Goal: Obtain resource: Obtain resource

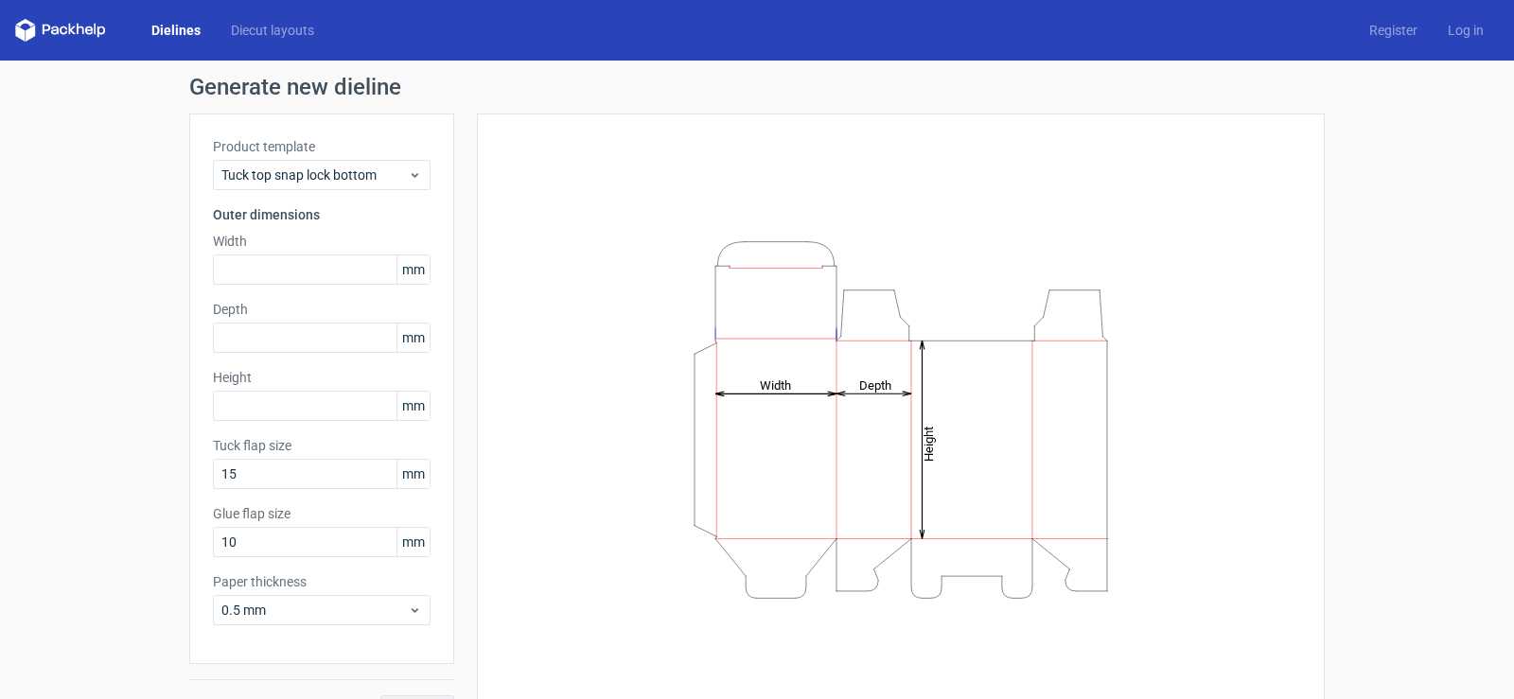
click at [908, 342] on icon "Height Depth Width" at bounding box center [901, 420] width 568 height 379
click at [838, 316] on icon "Height Depth Width" at bounding box center [901, 420] width 568 height 379
click at [830, 305] on icon "Height Depth Width" at bounding box center [901, 420] width 568 height 379
click at [163, 25] on link "Dielines" at bounding box center [175, 30] width 79 height 19
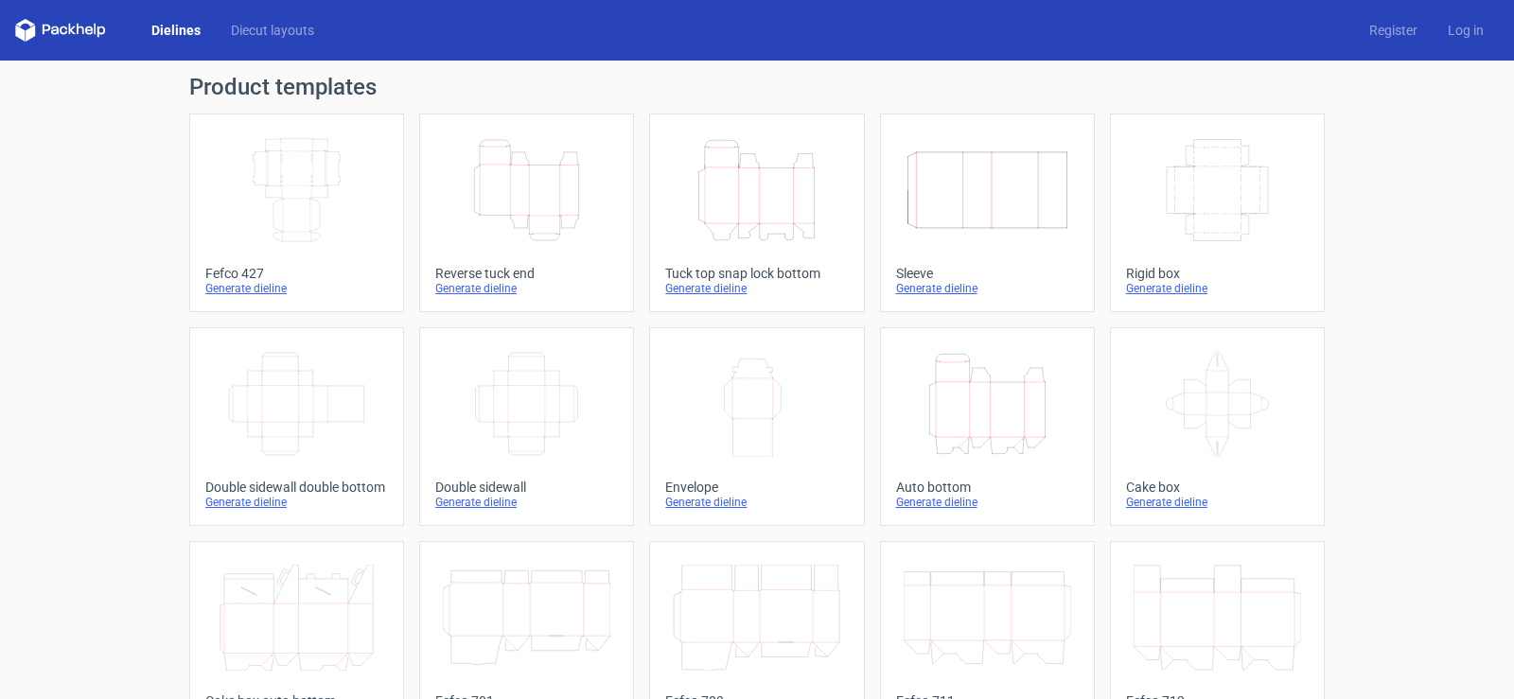
click at [717, 203] on icon "Height Depth Width" at bounding box center [757, 190] width 168 height 106
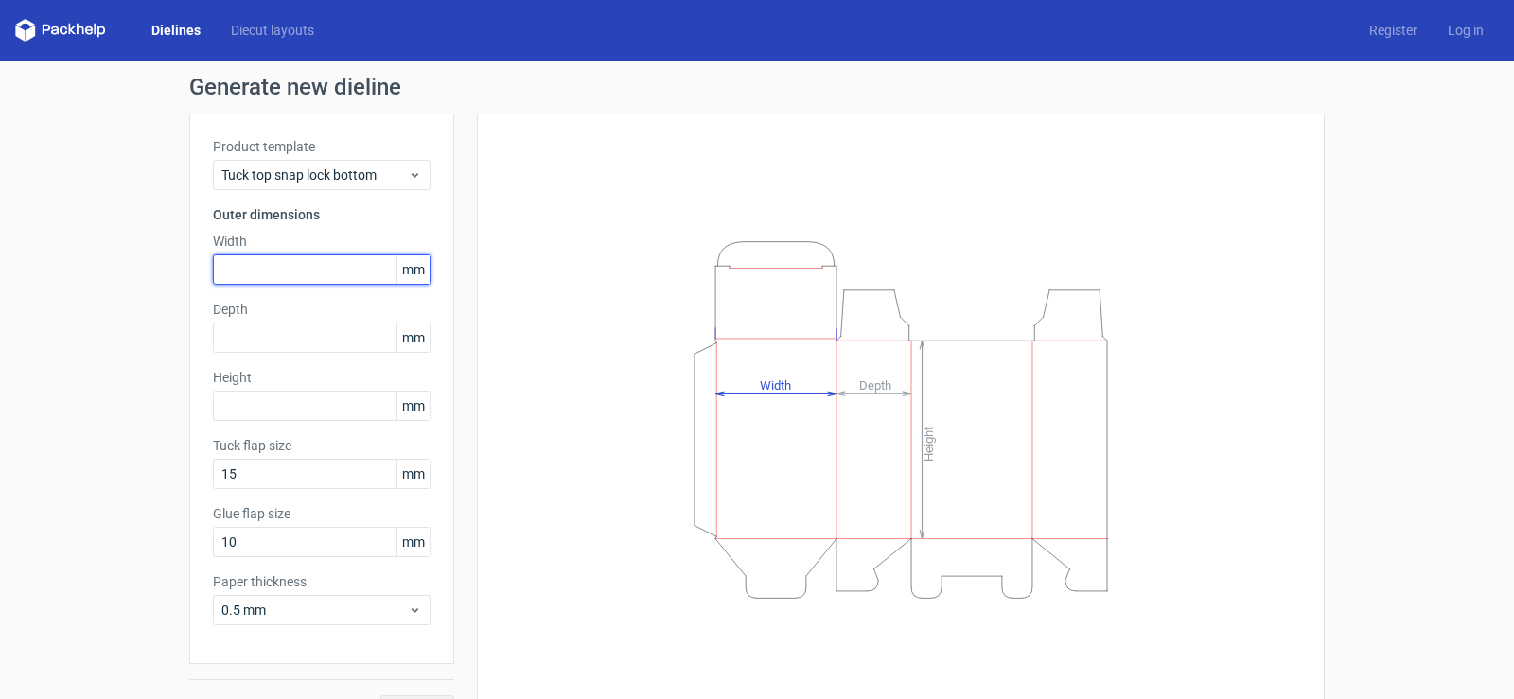
click at [232, 273] on input "text" at bounding box center [322, 270] width 218 height 30
type input "35"
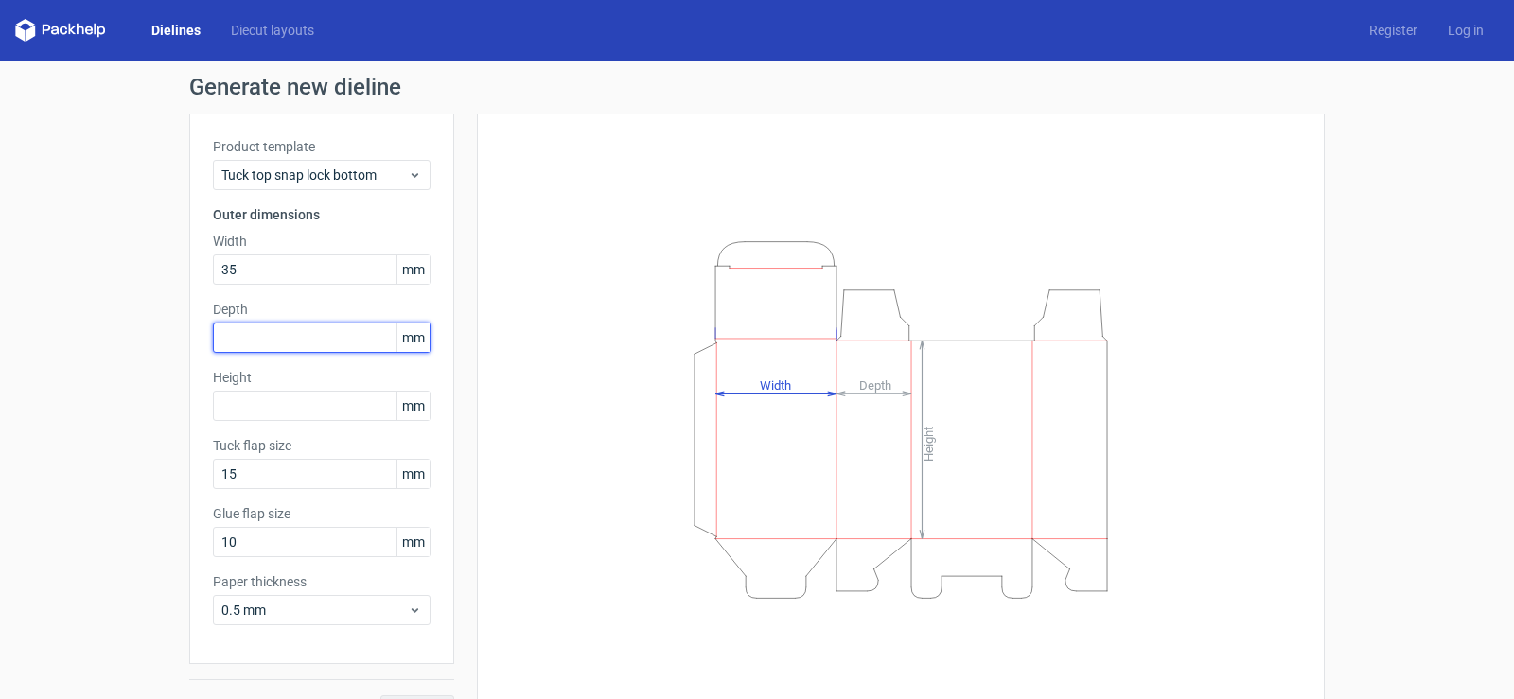
click at [242, 329] on input "text" at bounding box center [322, 338] width 218 height 30
type input "55"
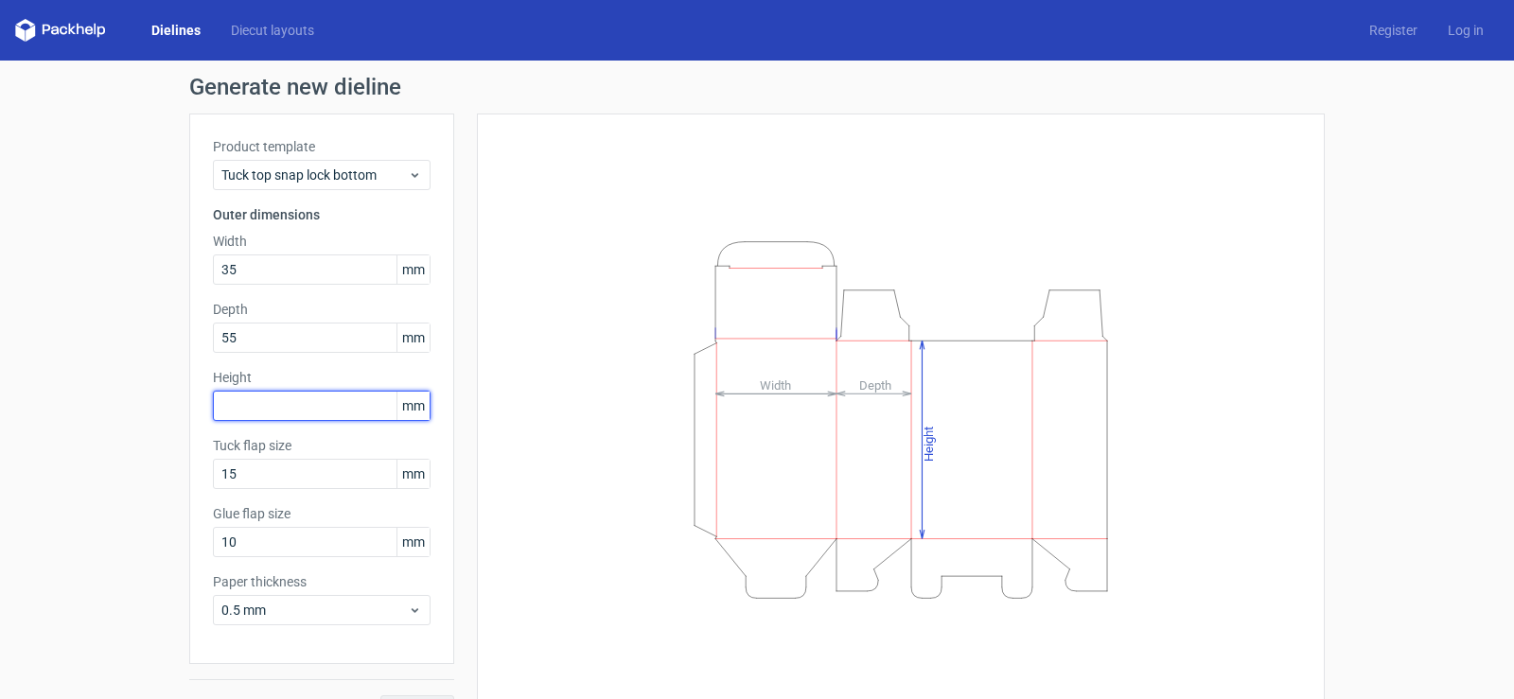
click at [256, 406] on input "text" at bounding box center [322, 406] width 218 height 30
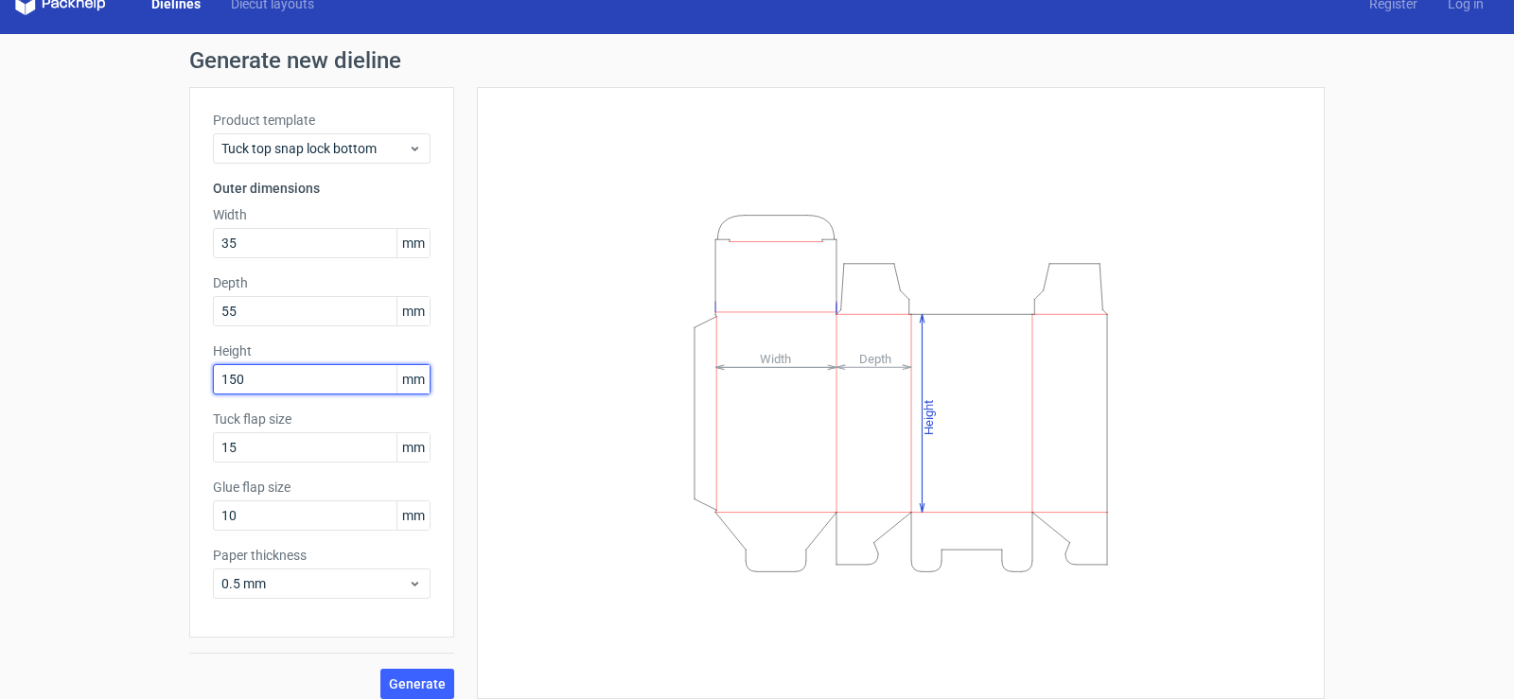
scroll to position [42, 0]
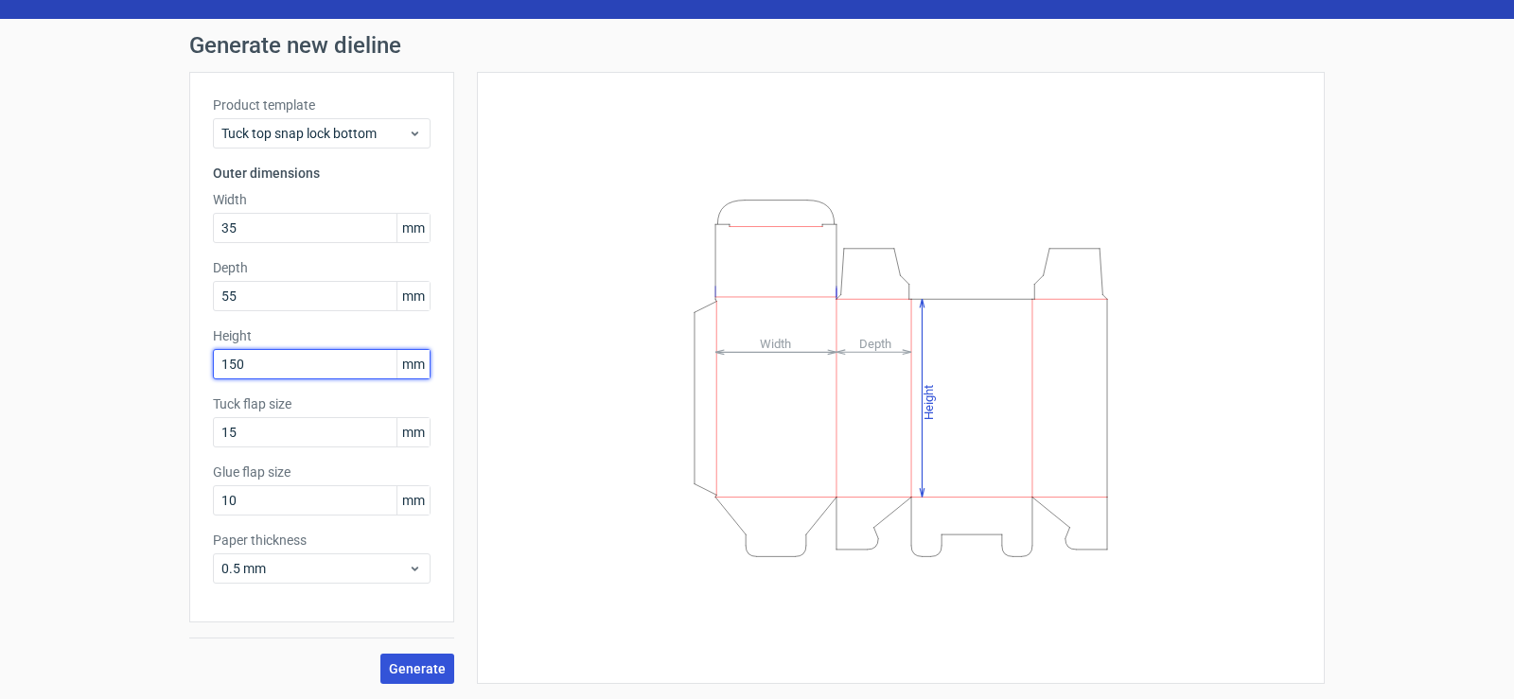
type input "150"
click at [394, 672] on span "Generate" at bounding box center [417, 668] width 57 height 13
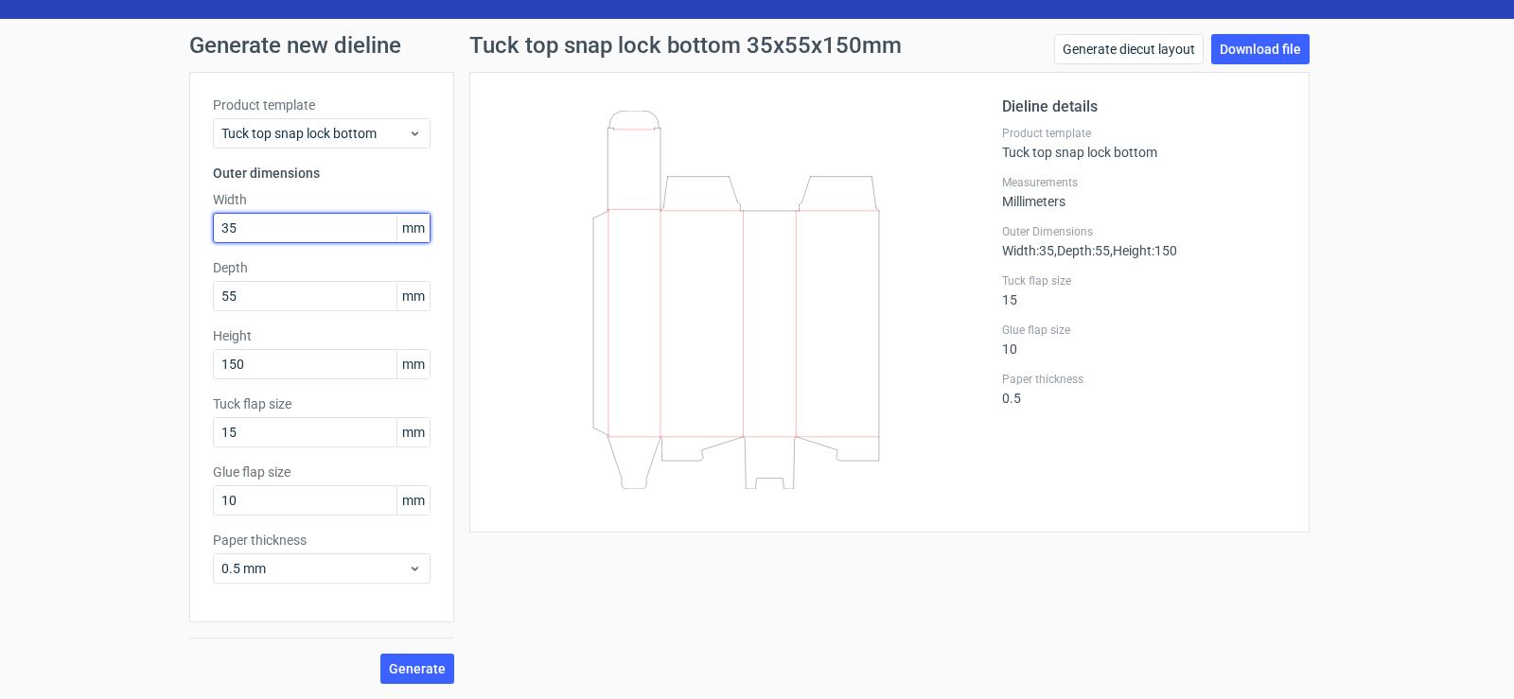
drag, startPoint x: 251, startPoint y: 232, endPoint x: 214, endPoint y: 228, distance: 37.1
click at [214, 228] on input "35" at bounding box center [322, 228] width 218 height 30
type input "65"
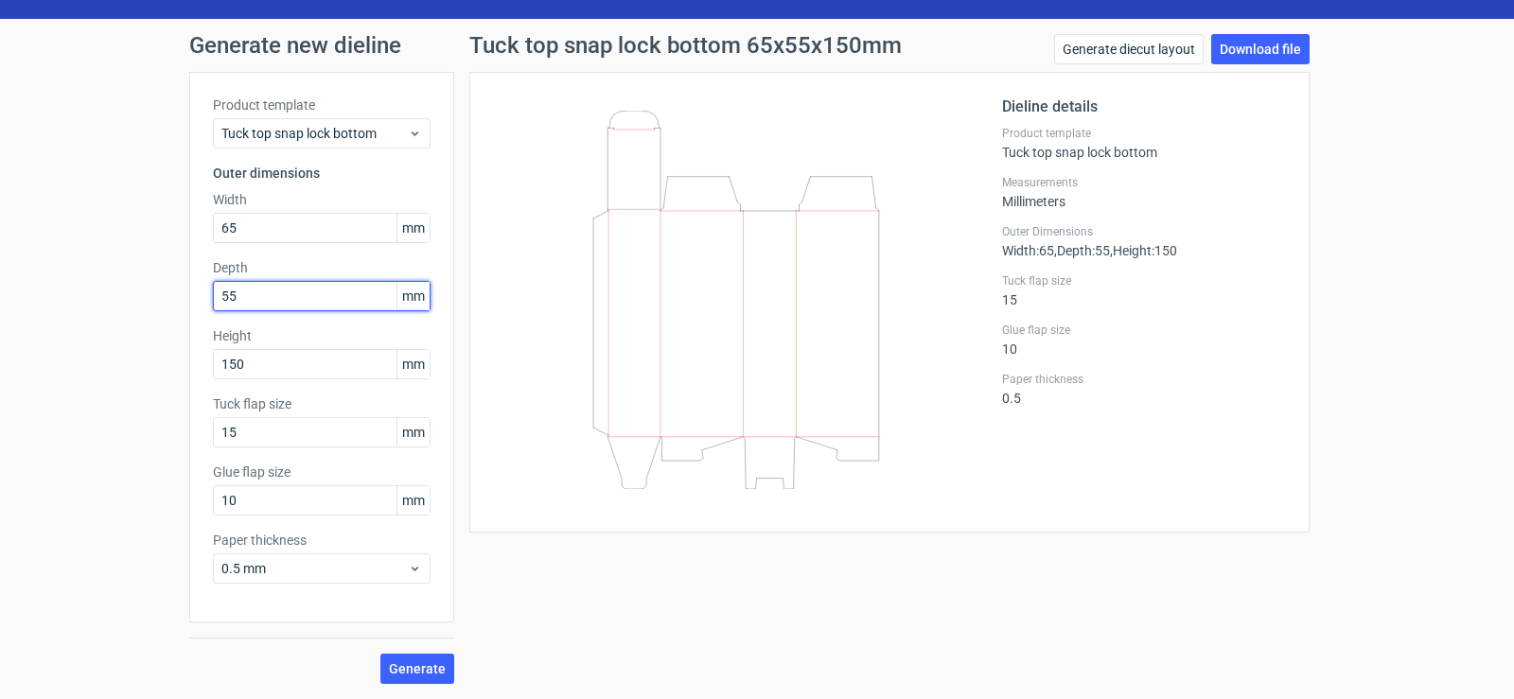
click at [256, 291] on input "55" at bounding box center [322, 296] width 218 height 30
click at [397, 662] on span "Generate" at bounding box center [417, 668] width 57 height 13
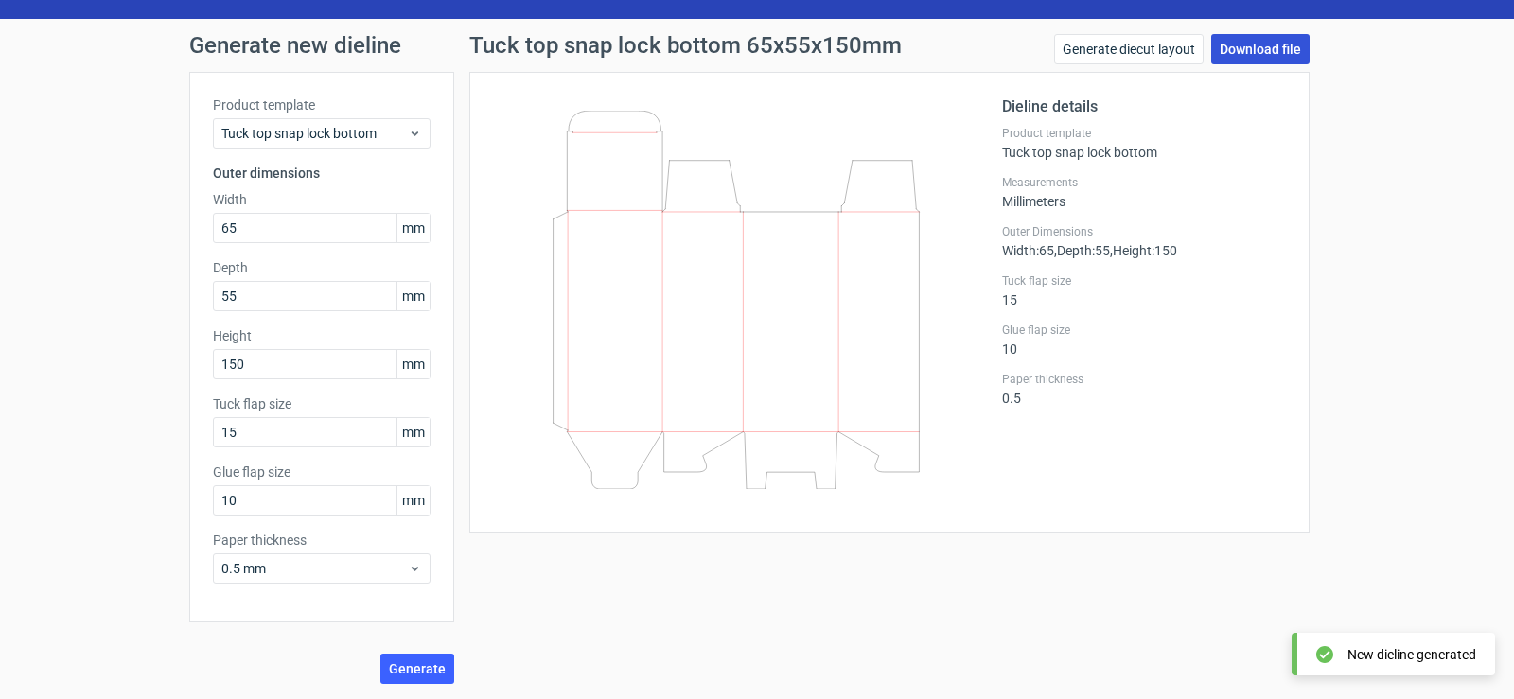
click at [1264, 42] on link "Download file" at bounding box center [1260, 49] width 98 height 30
click at [1152, 48] on link "Generate diecut layout" at bounding box center [1129, 49] width 150 height 30
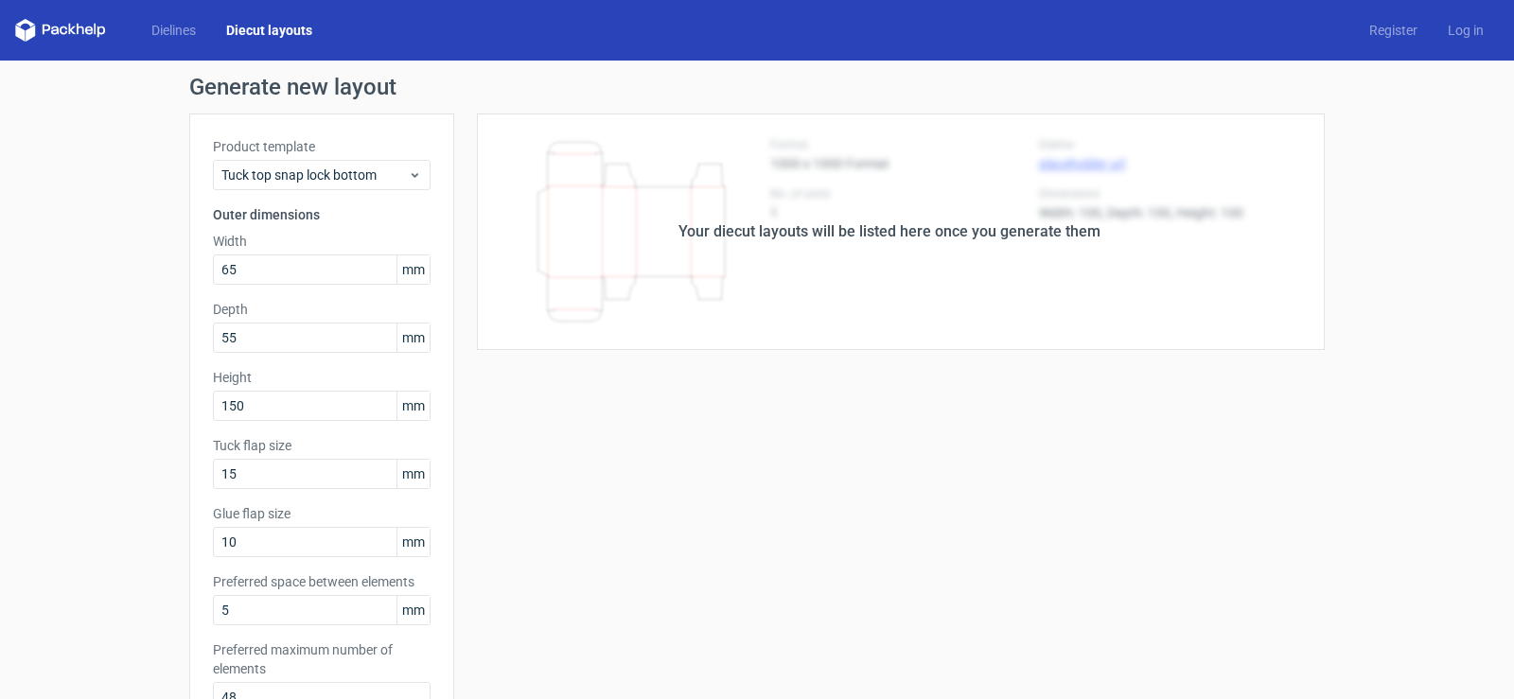
click at [885, 239] on div "Your diecut layouts will be listed here once you generate them" at bounding box center [890, 232] width 422 height 23
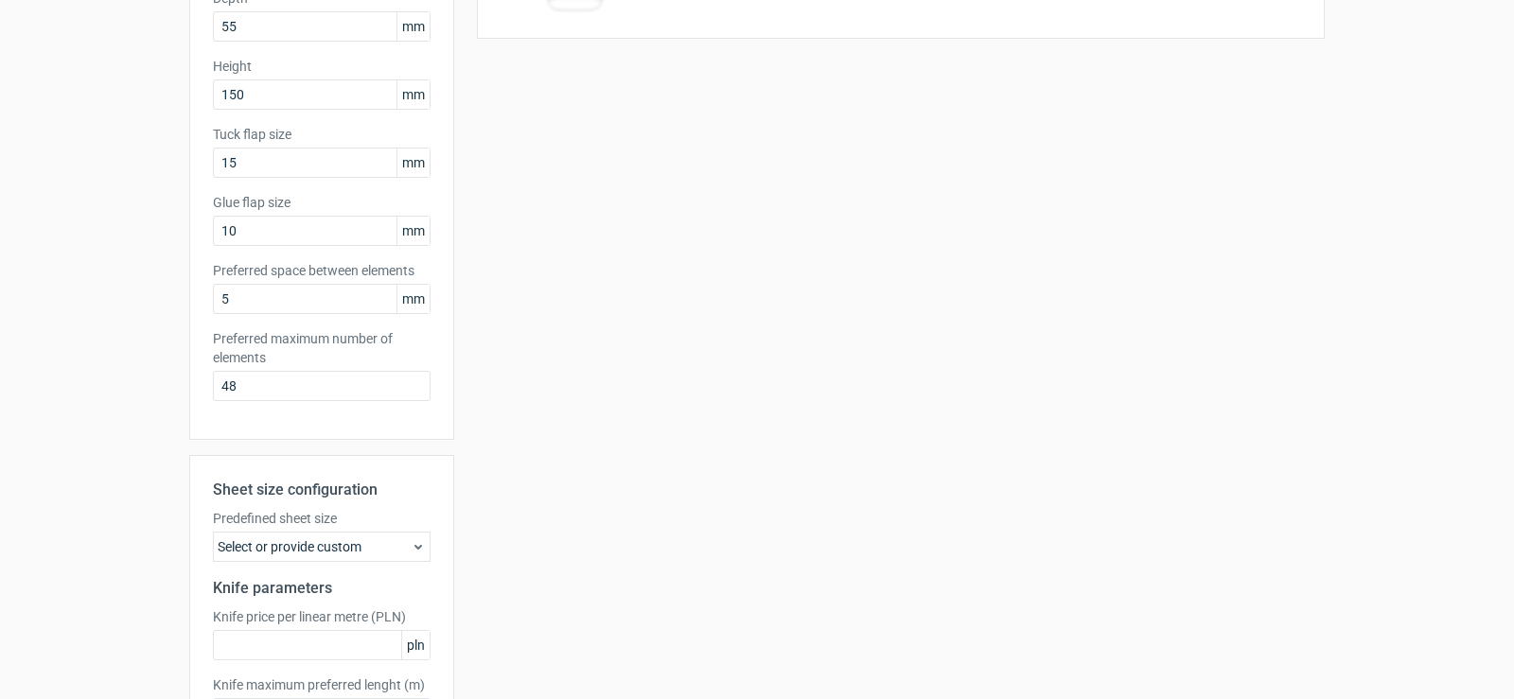
scroll to position [456, 0]
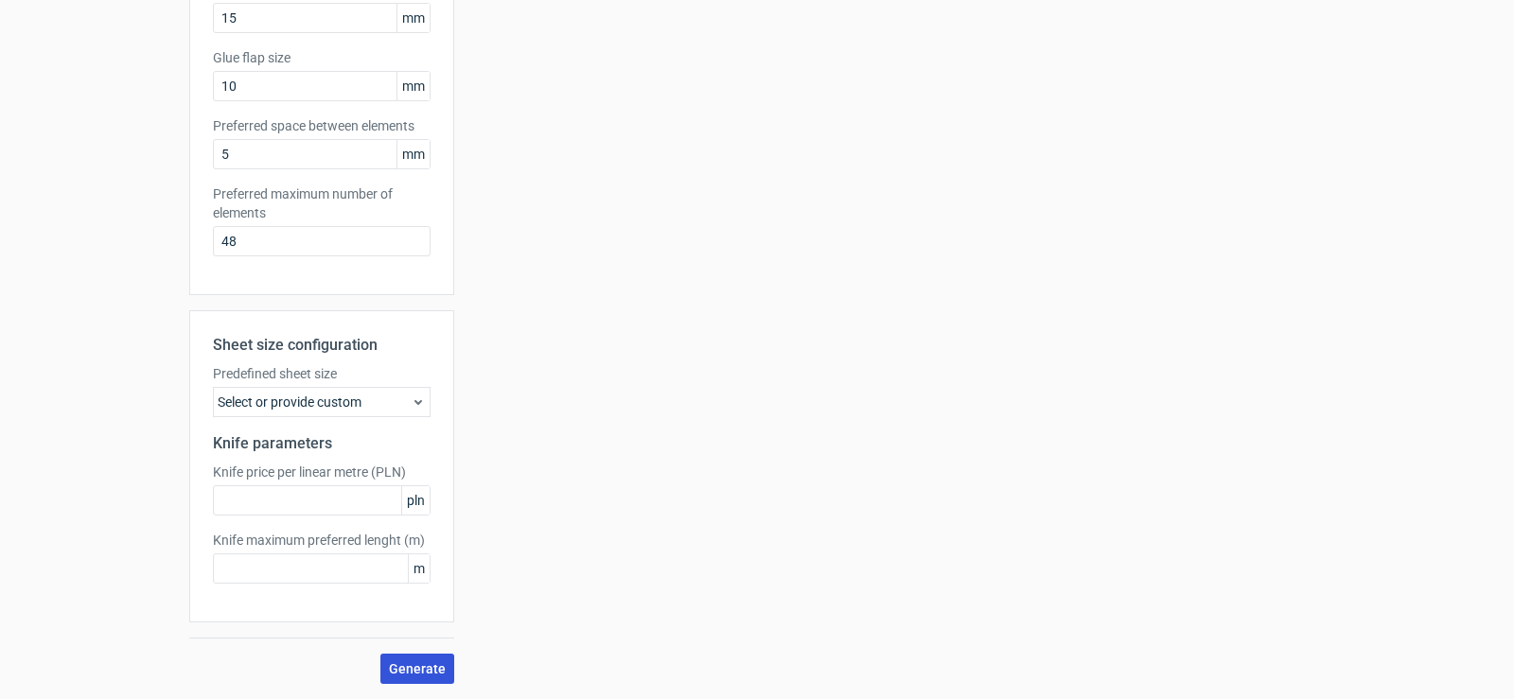
click at [396, 663] on span "Generate" at bounding box center [417, 668] width 57 height 13
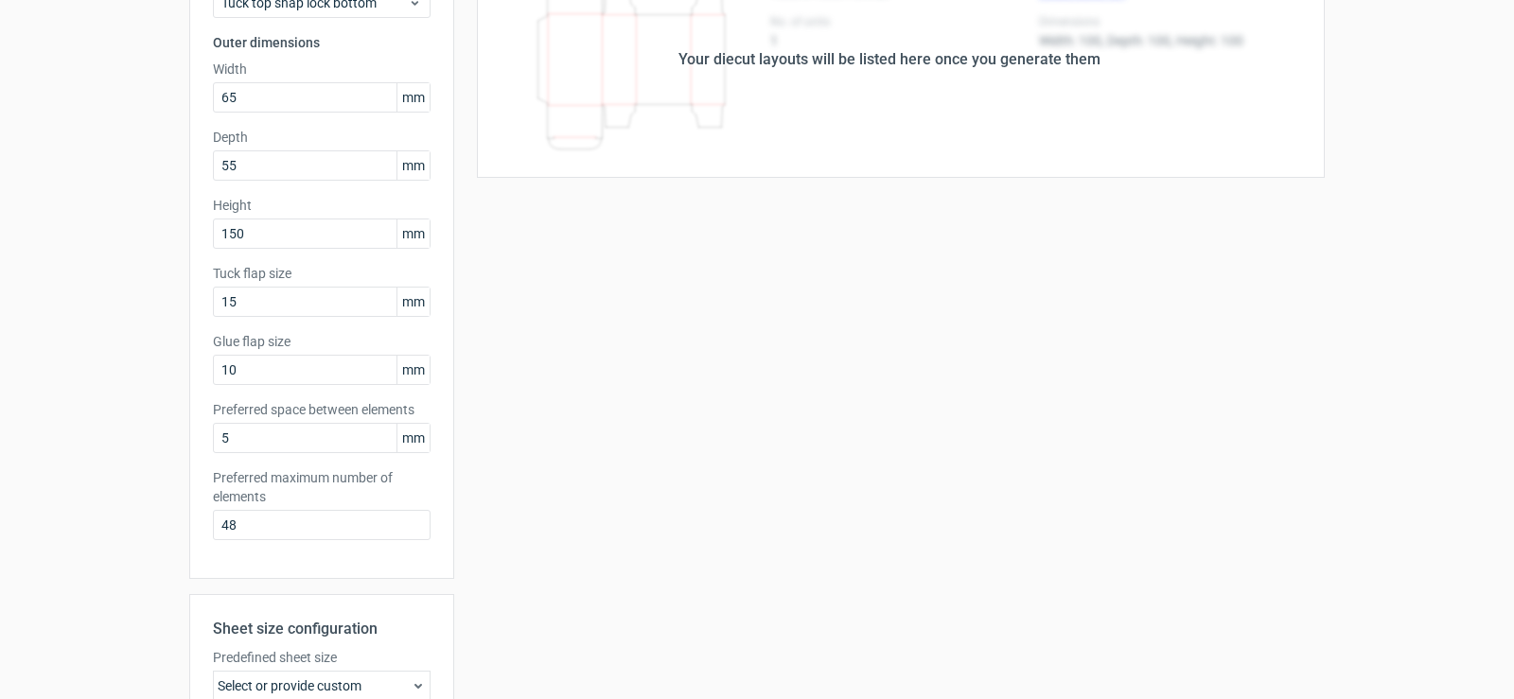
scroll to position [0, 0]
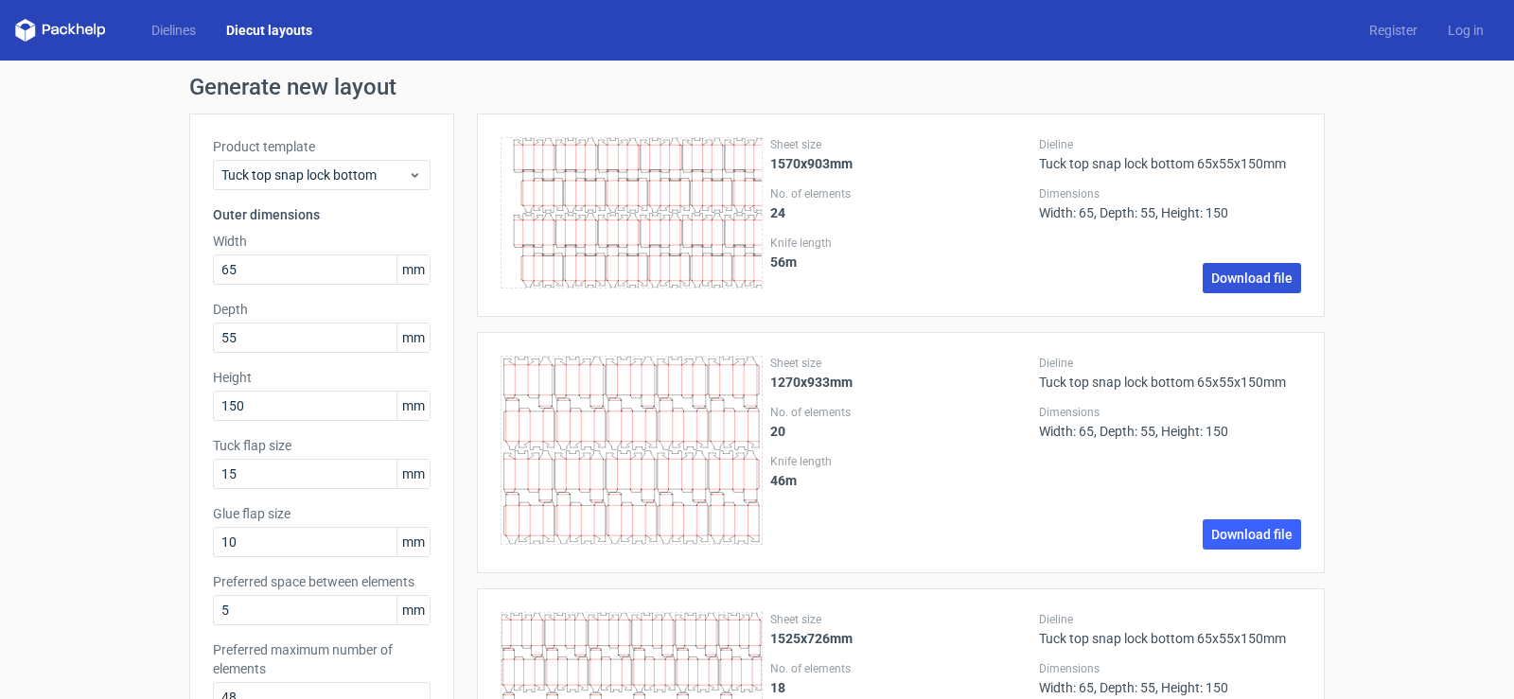
click at [1228, 277] on link "Download file" at bounding box center [1252, 278] width 98 height 30
click at [179, 29] on link "Dielines" at bounding box center [173, 30] width 75 height 19
